Goal: Transaction & Acquisition: Book appointment/travel/reservation

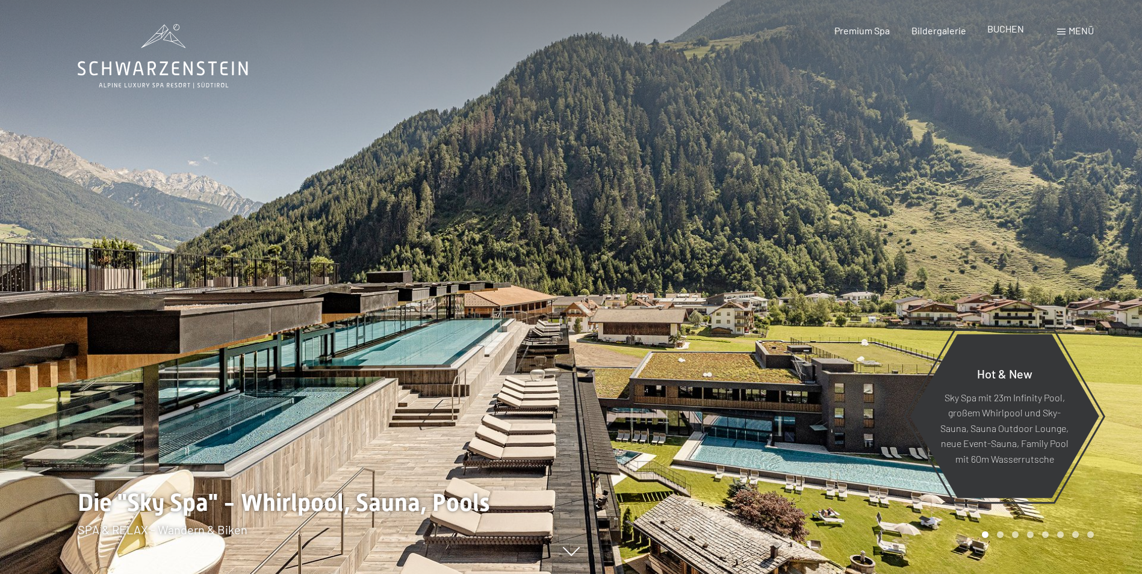
click at [1015, 27] on span "BUCHEN" at bounding box center [1005, 28] width 37 height 11
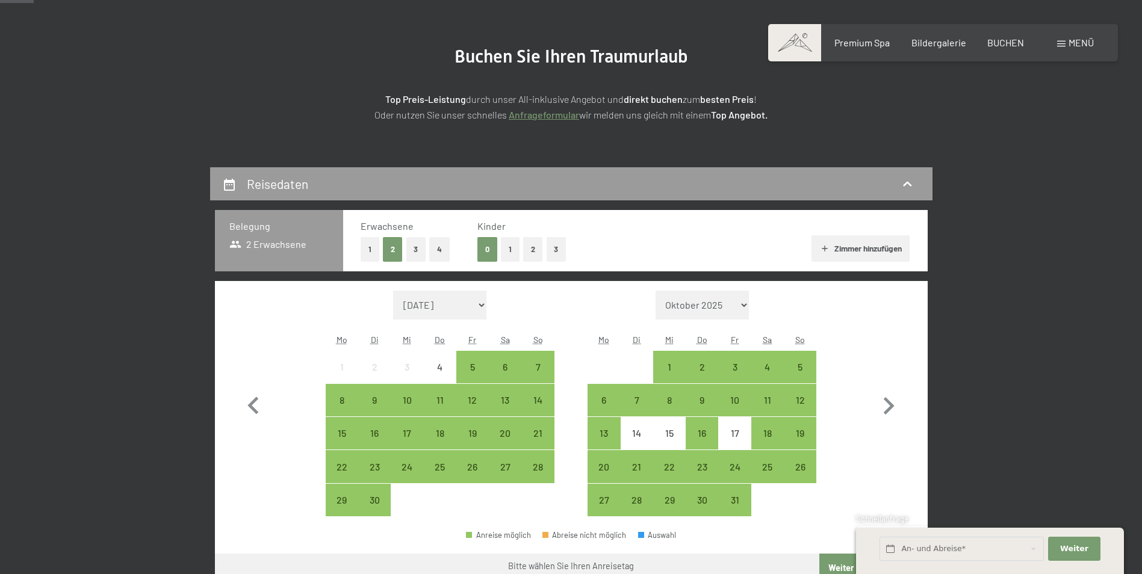
scroll to position [120, 0]
click at [893, 407] on icon "button" at bounding box center [889, 405] width 11 height 17
select select "2025-10-01"
select select "2025-11-01"
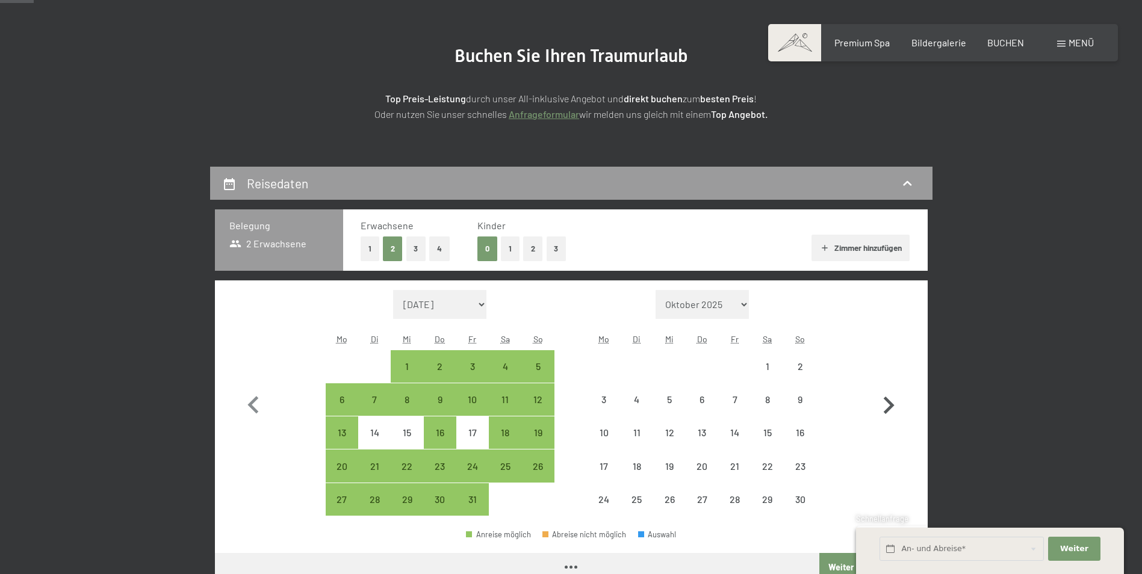
click at [892, 407] on icon "button" at bounding box center [889, 405] width 11 height 17
select select "2025-11-01"
select select "2025-12-01"
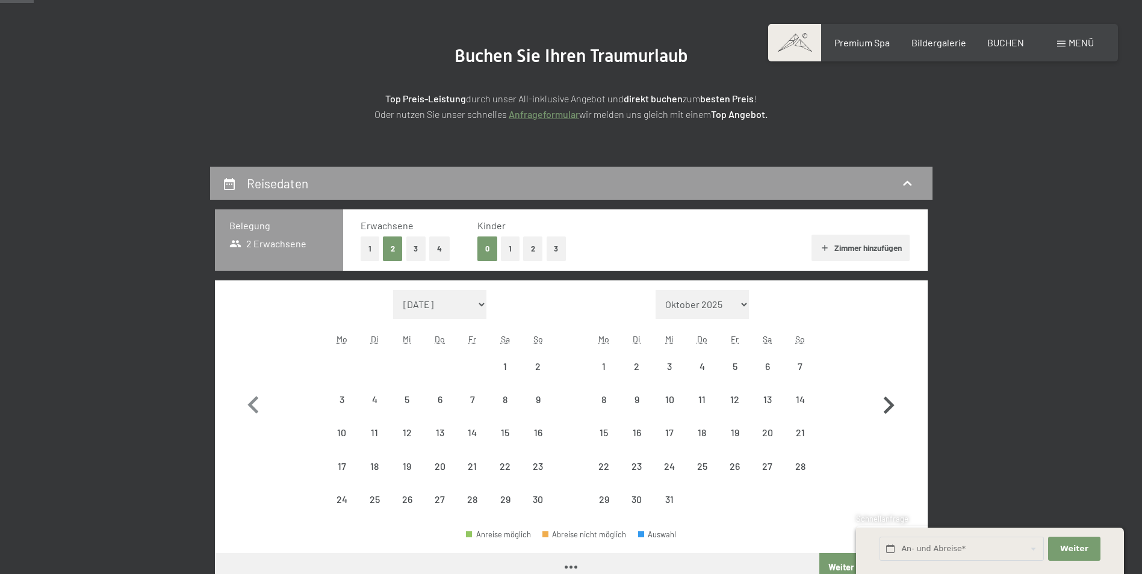
select select "2025-11-01"
select select "2025-12-01"
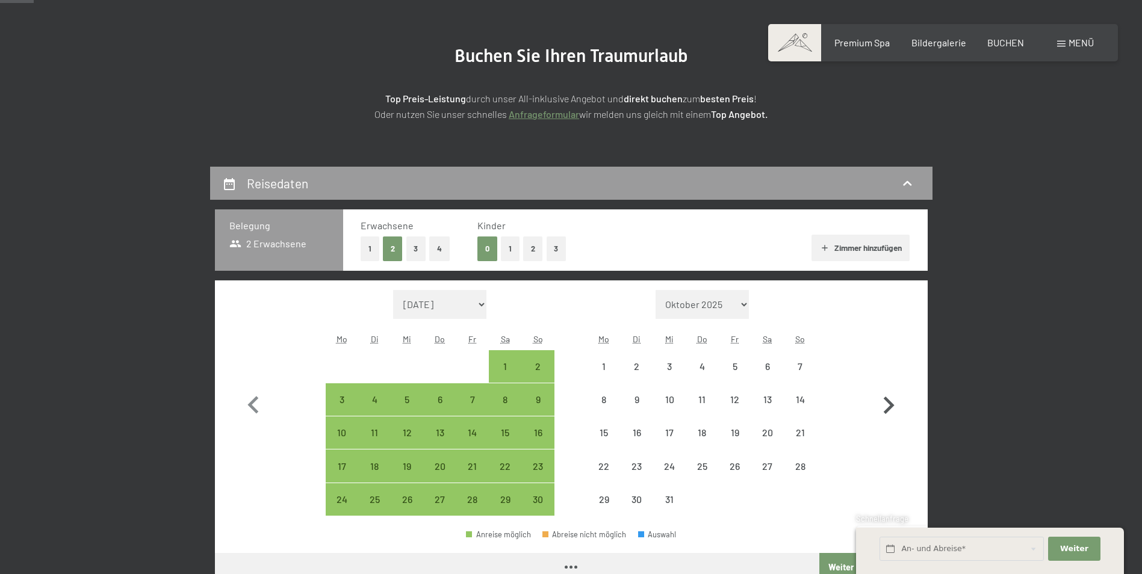
select select "2025-11-01"
select select "2025-12-01"
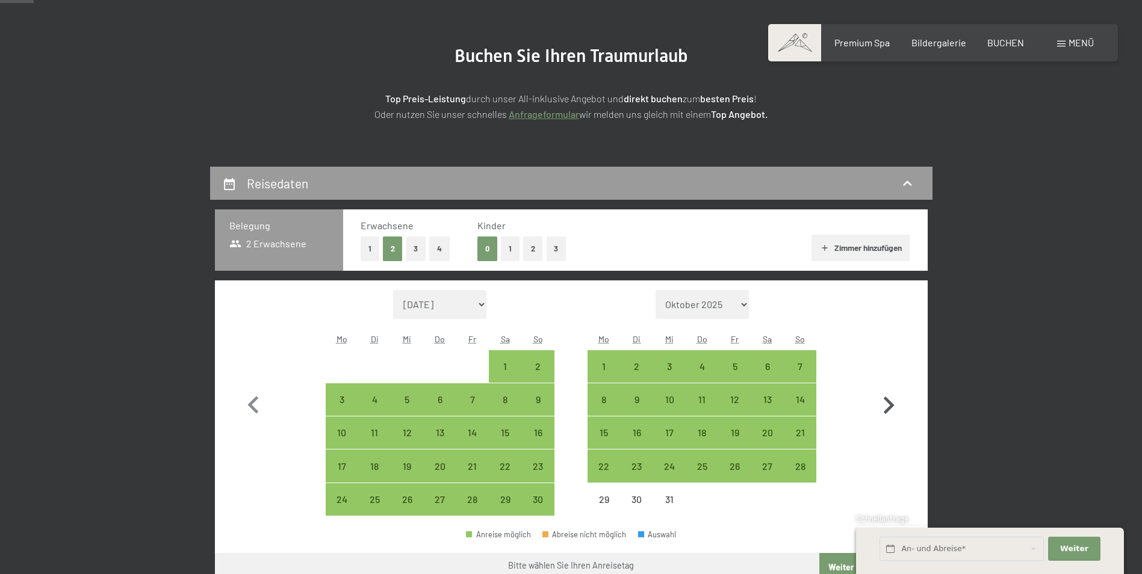
click at [889, 407] on icon "button" at bounding box center [889, 405] width 11 height 17
select select "2025-12-01"
select select "2026-01-01"
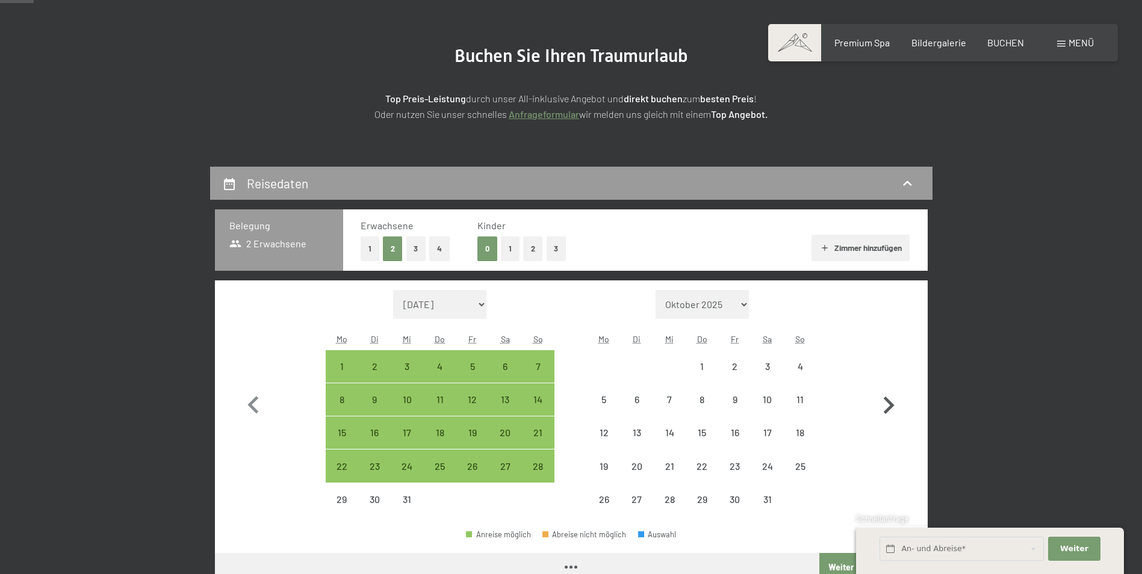
select select "2025-12-01"
select select "2026-01-01"
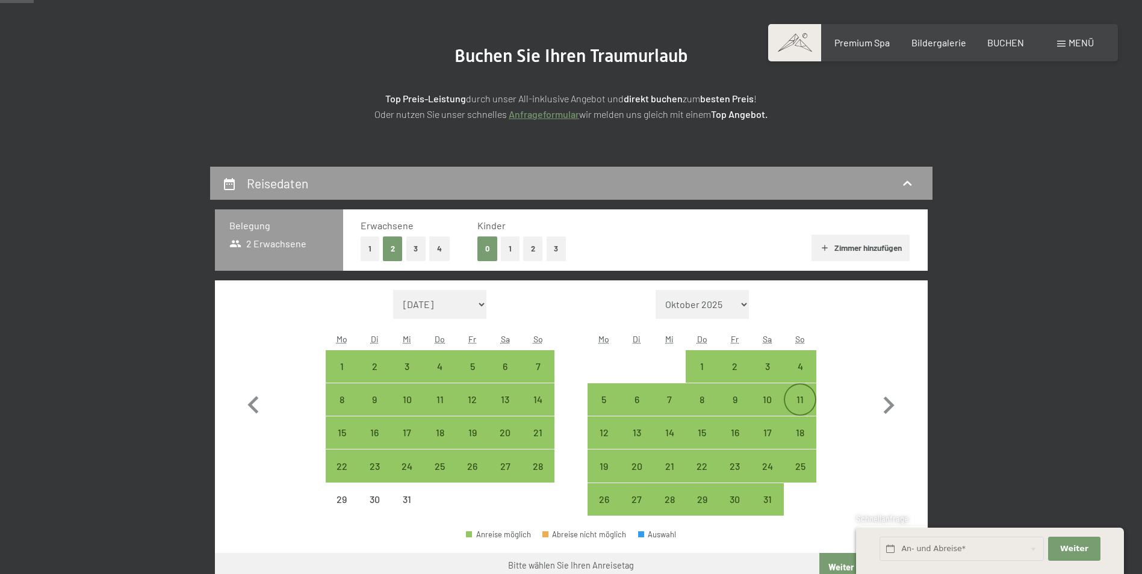
click at [797, 397] on div "11" at bounding box center [800, 410] width 30 height 30
select select "2025-12-01"
select select "2026-01-01"
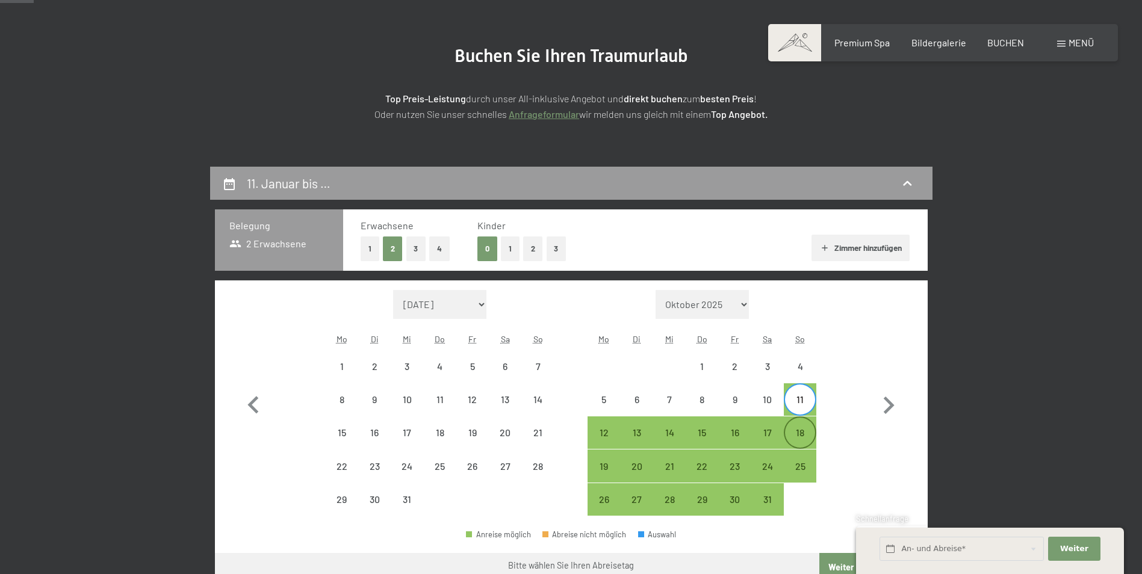
click at [802, 428] on div "18" at bounding box center [800, 443] width 30 height 30
select select "2025-12-01"
select select "2026-01-01"
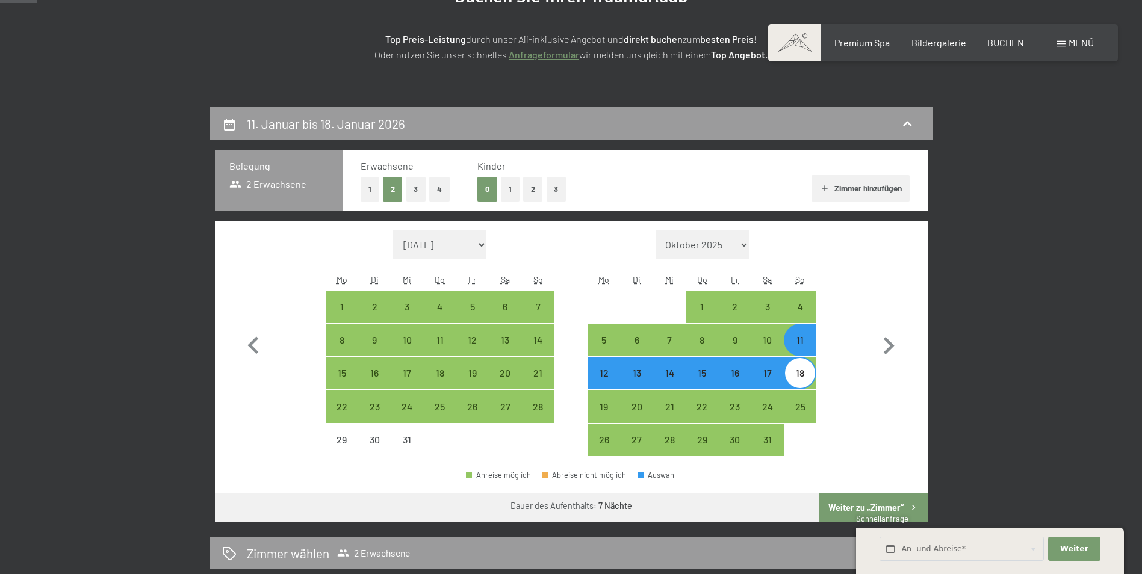
scroll to position [181, 0]
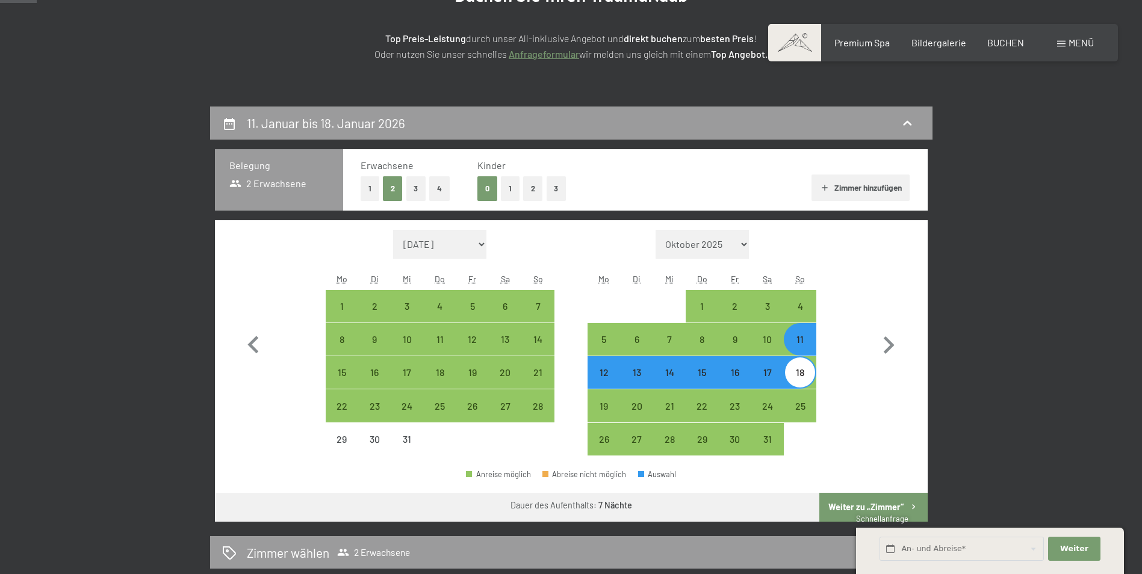
click at [902, 502] on button "Weiter zu „Zimmer“" at bounding box center [873, 507] width 108 height 29
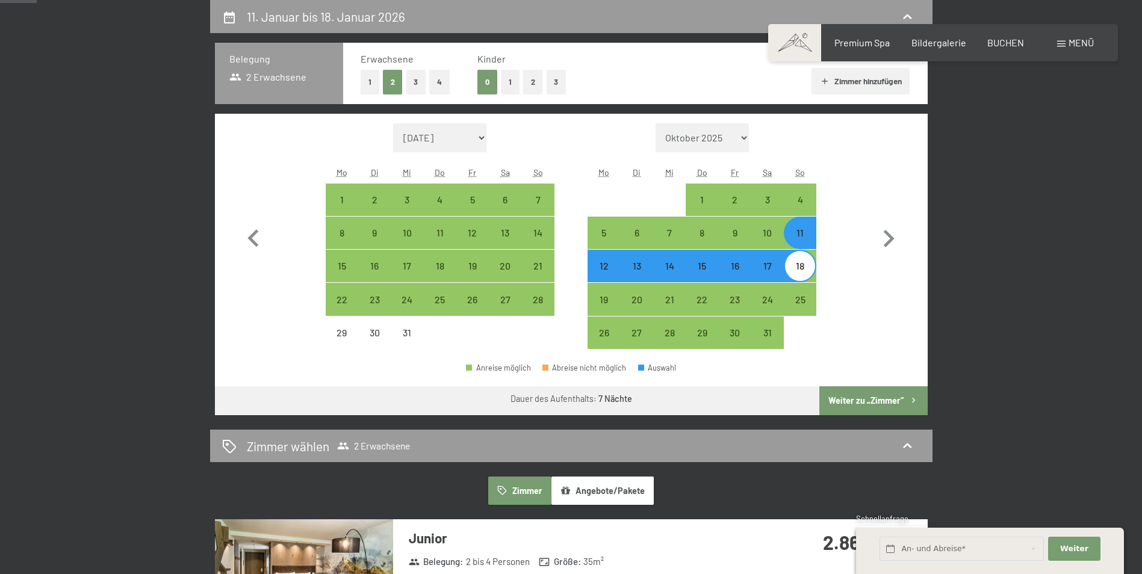
select select "2025-12-01"
select select "2026-01-01"
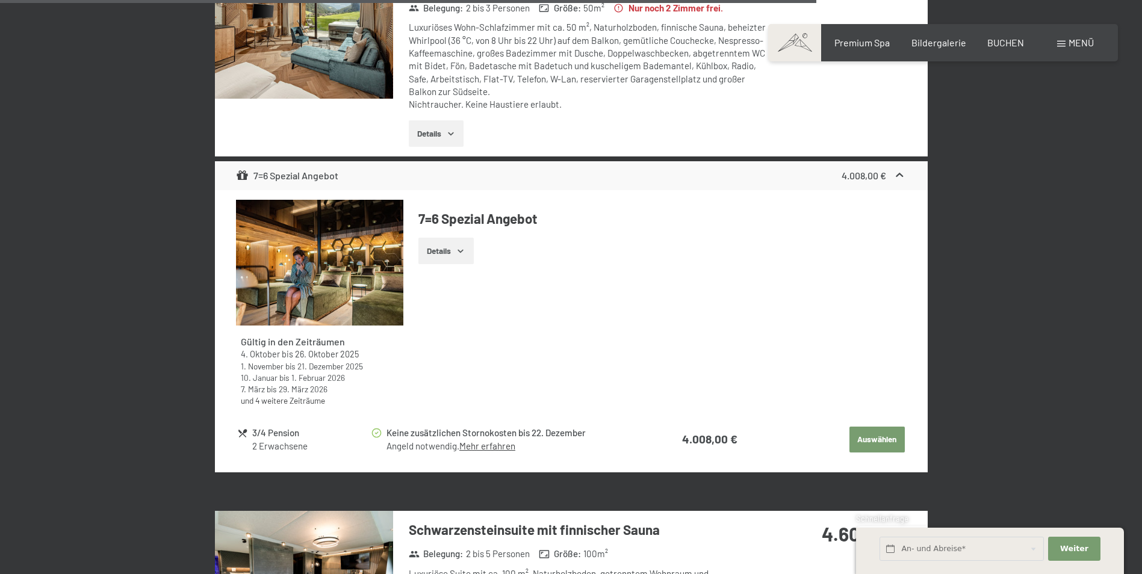
scroll to position [3766, 0]
